Goal: Transaction & Acquisition: Purchase product/service

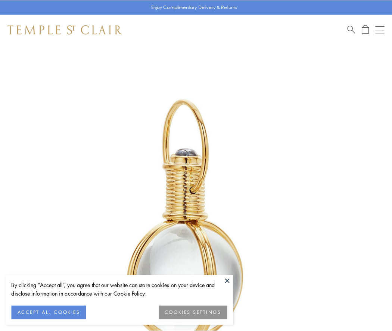
scroll to position [195, 0]
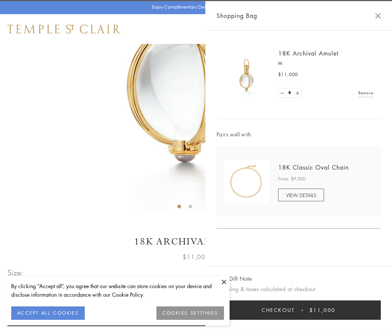
click at [299, 311] on button "Checkout $11,000" at bounding box center [298, 310] width 164 height 19
